Goal: Check status: Check status

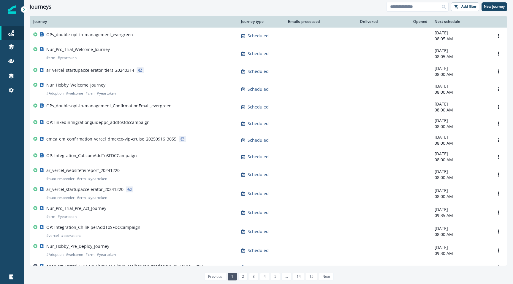
click at [406, 14] on div "Clear" at bounding box center [268, 14] width 489 height 2
click at [408, 7] on input at bounding box center [417, 7] width 62 height 10
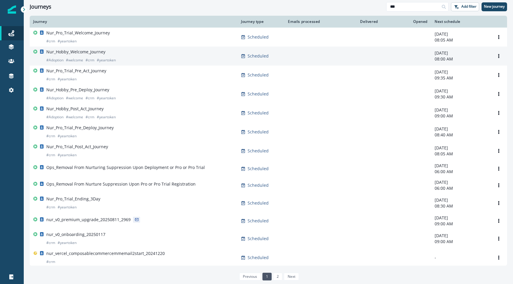
type input "***"
click at [127, 59] on div "Nur_Hobby_Welcome_Journey # Adoption # welcome # crm # yeartoken" at bounding box center [133, 56] width 201 height 14
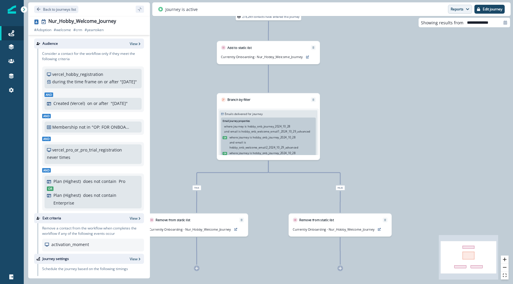
click at [451, 9] on button "Reports" at bounding box center [460, 9] width 24 height 9
click at [430, 25] on p "Email Report" at bounding box center [428, 23] width 29 height 7
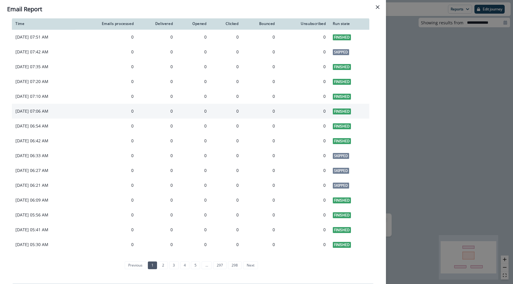
scroll to position [386, 0]
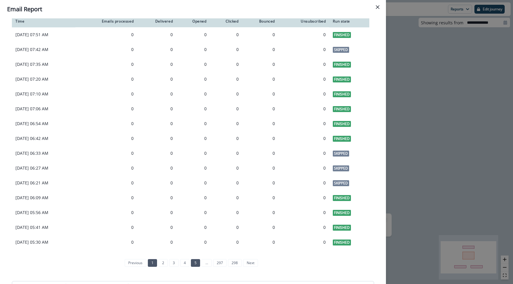
click at [189, 265] on li "5" at bounding box center [194, 263] width 11 height 5
click at [188, 265] on link "4" at bounding box center [184, 263] width 9 height 8
click at [199, 260] on link "6" at bounding box center [200, 263] width 9 height 8
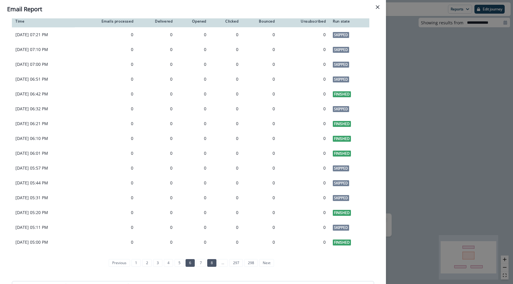
click at [214, 265] on link "8" at bounding box center [211, 263] width 9 height 8
